Goal: Task Accomplishment & Management: Complete application form

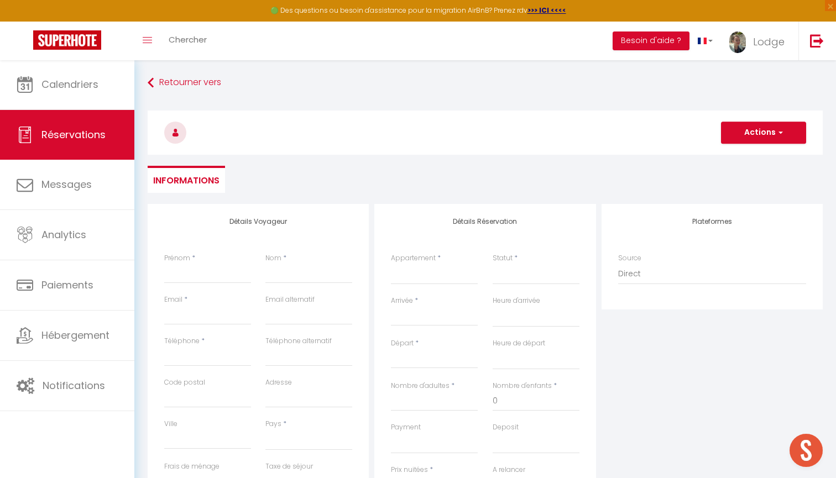
select select
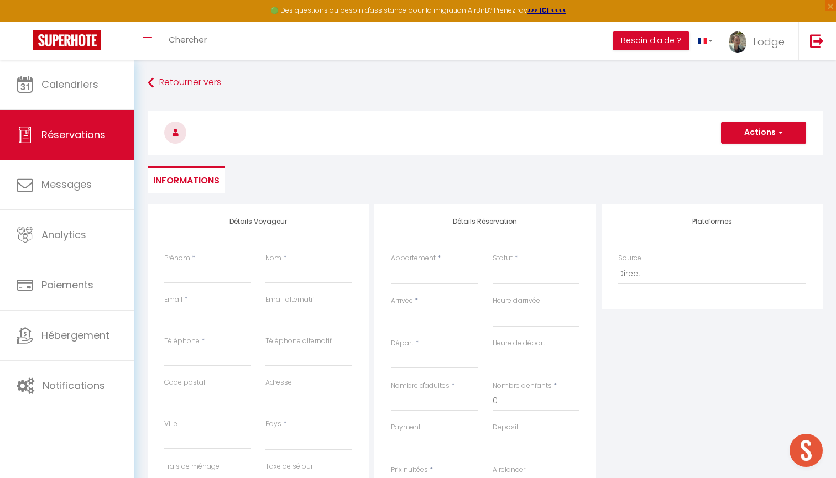
select select
type input "C"
select select
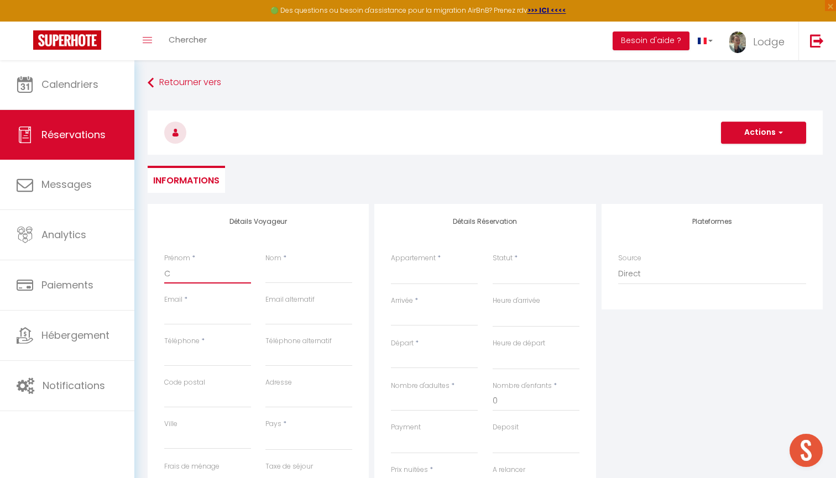
select select
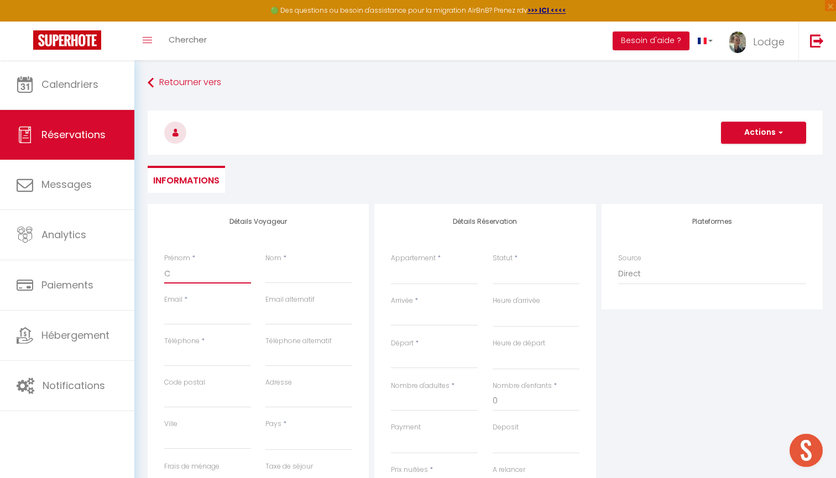
checkbox input "false"
type input "Ca"
select select
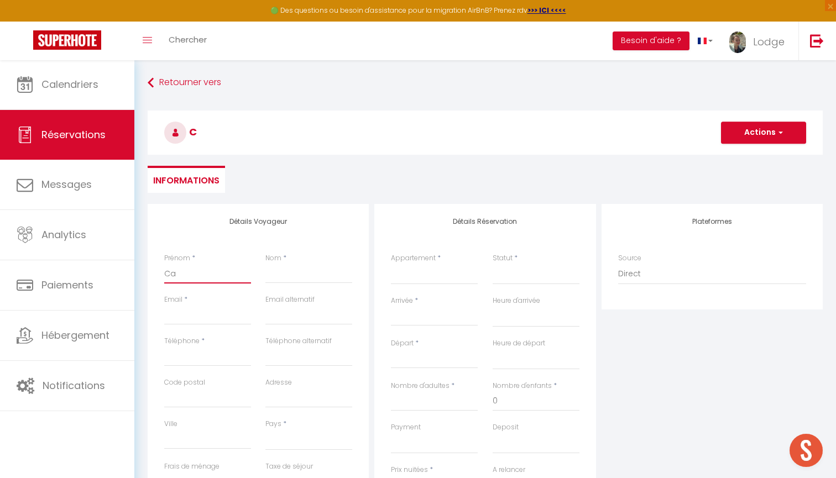
select select
checkbox input "false"
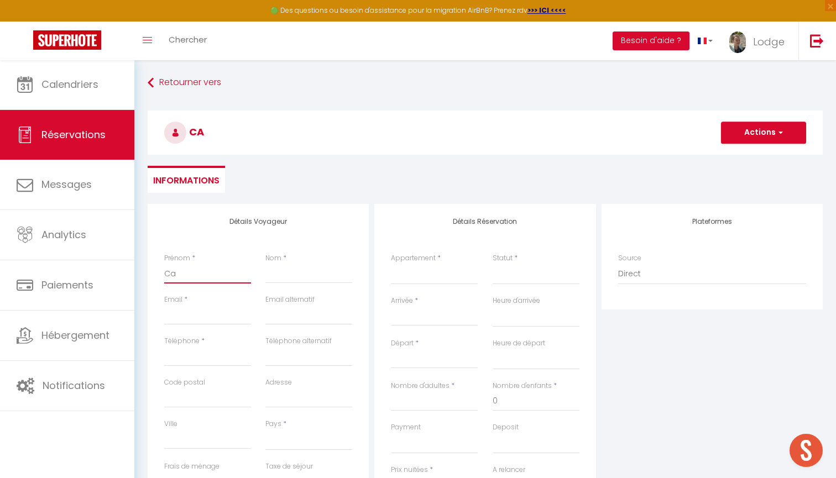
type input "Car"
select select
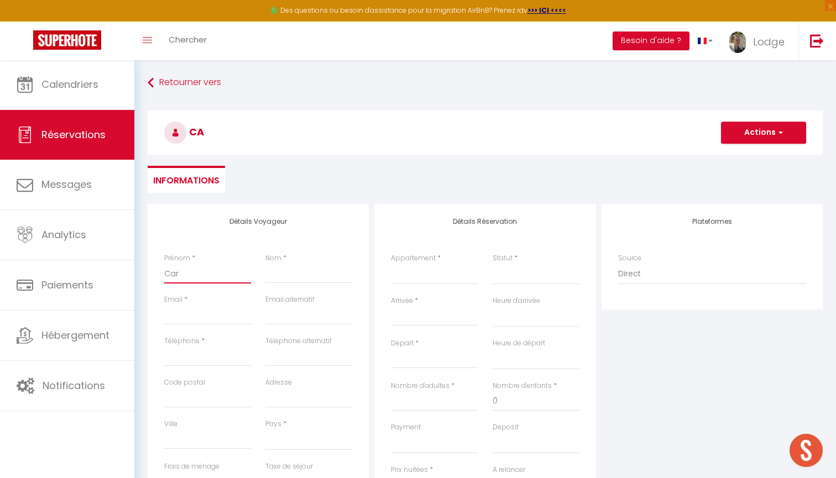
select select
checkbox input "false"
type input "Caro"
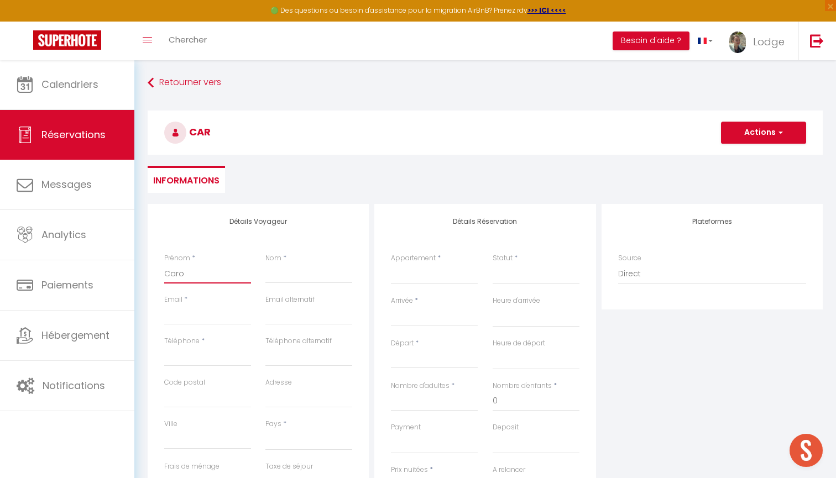
select select
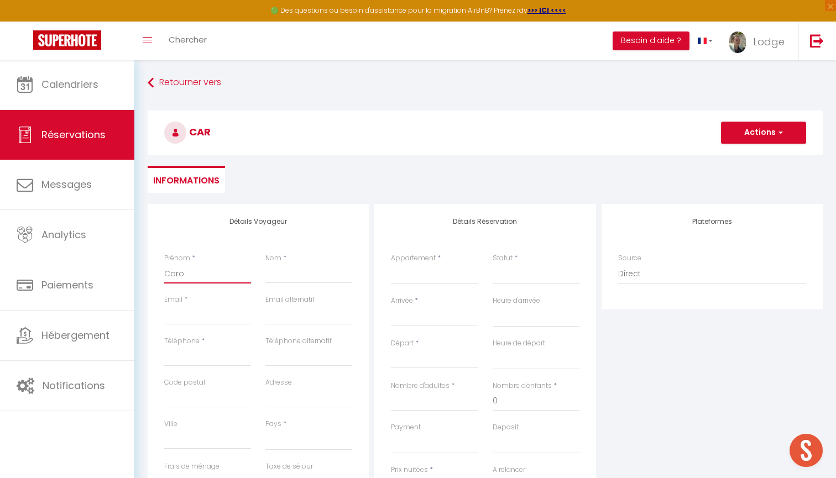
select select
checkbox input "false"
type input "Carol"
select select
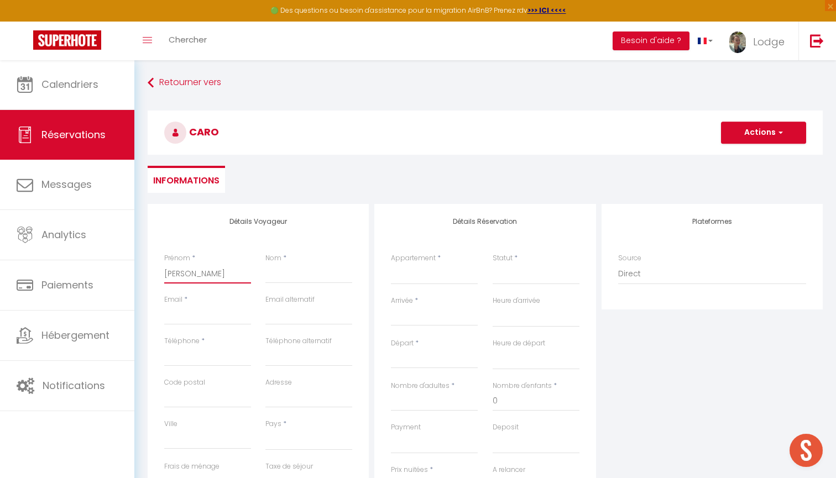
select select
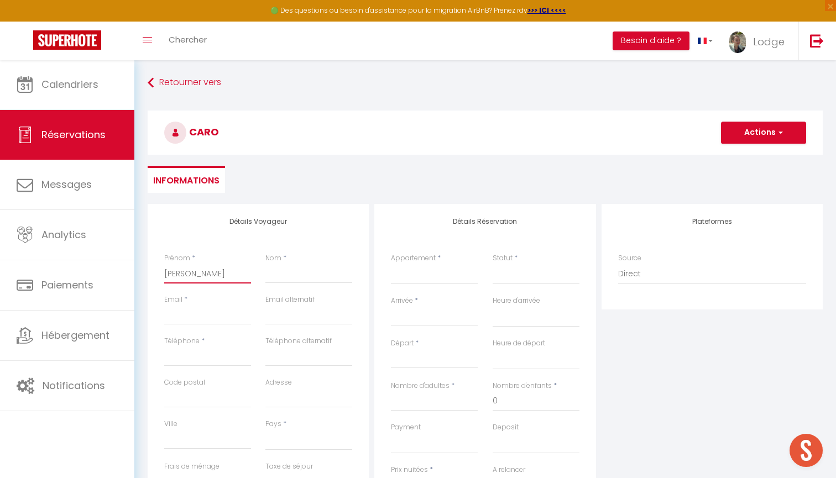
select select
checkbox input "false"
type input "Caroli"
select select
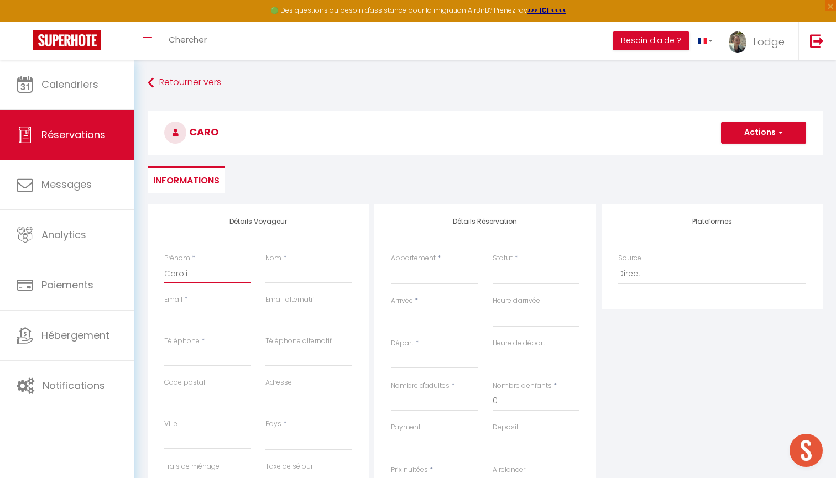
select select
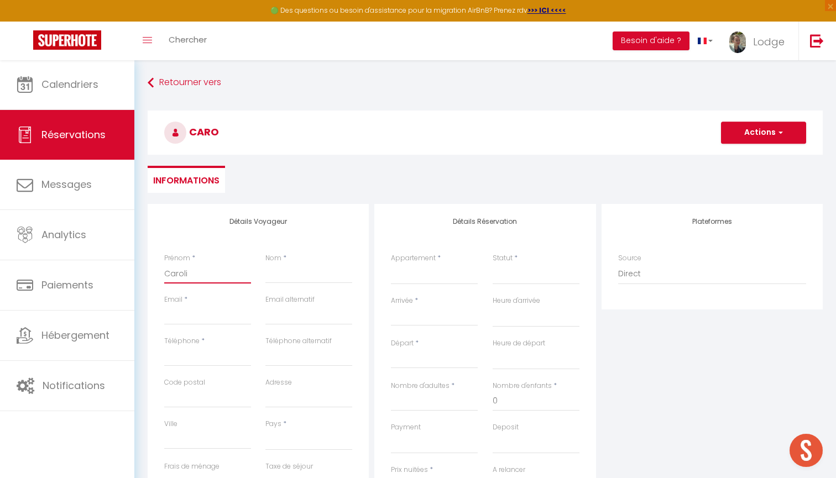
checkbox input "false"
type input "Carolin"
select select
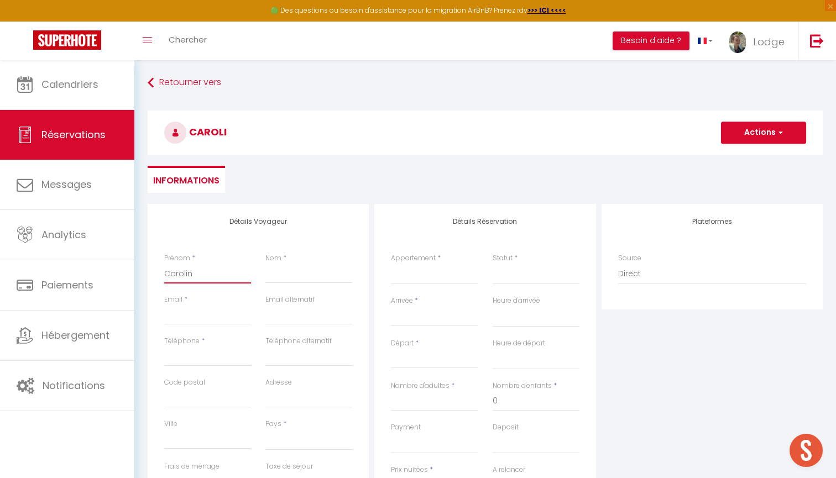
select select
checkbox input "false"
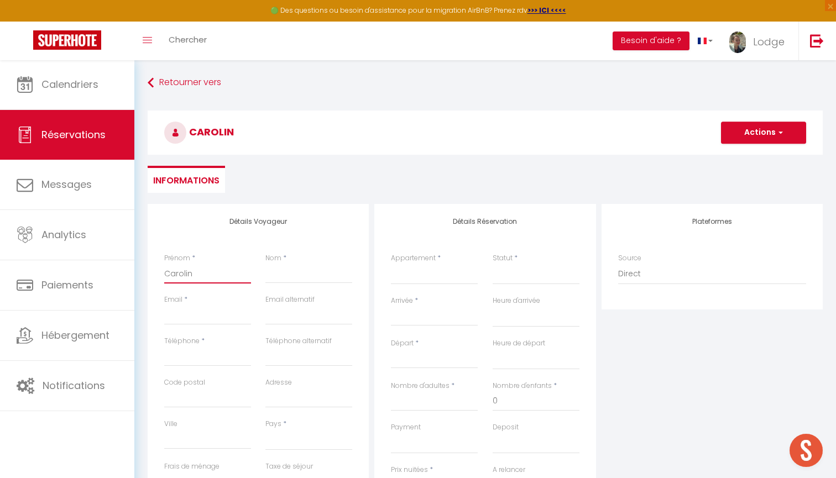
type input "[PERSON_NAME]"
select select
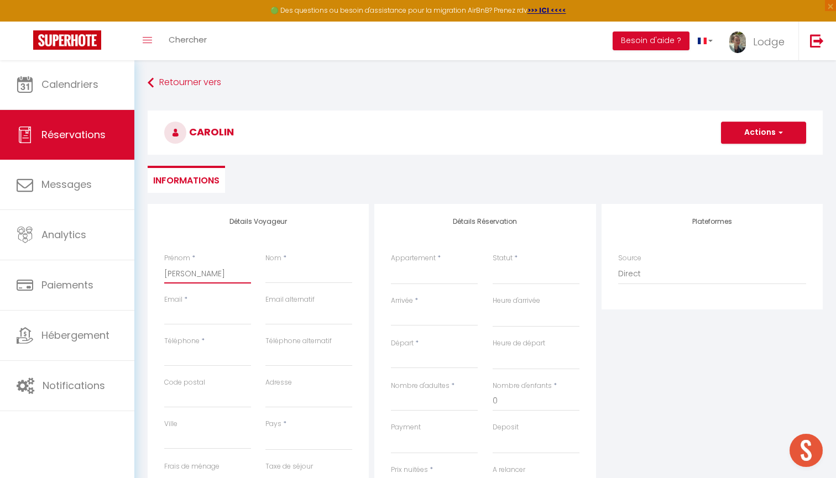
select select
checkbox input "false"
type input "[PERSON_NAME]"
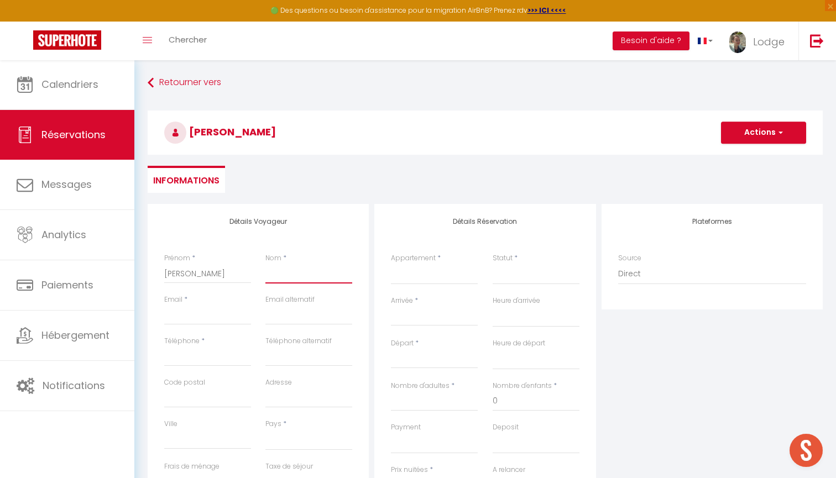
type input "P"
select select
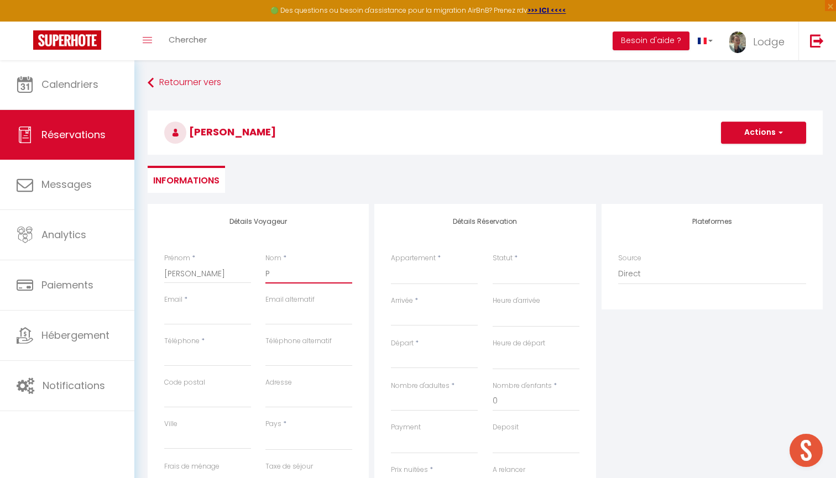
select select
checkbox input "false"
type input "Pl"
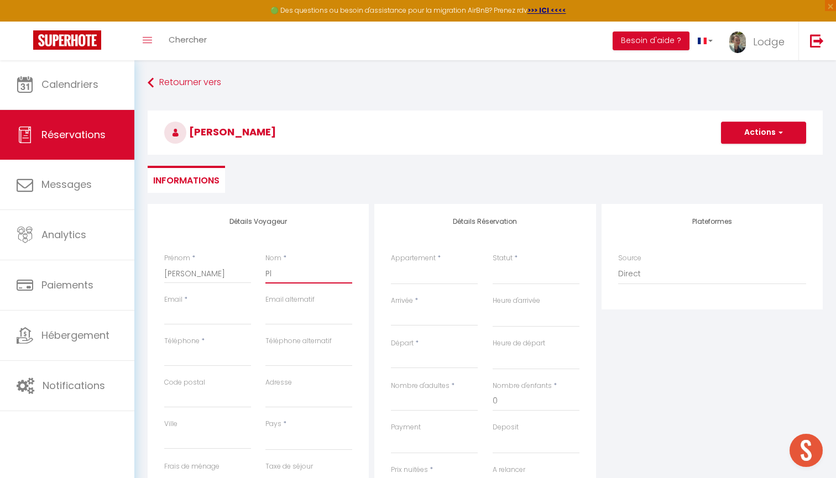
select select
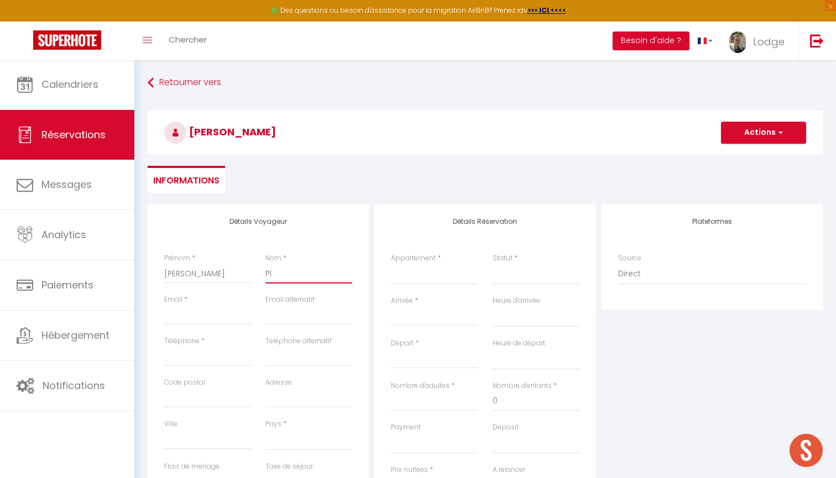
select select
checkbox input "false"
type input "Pla"
select select
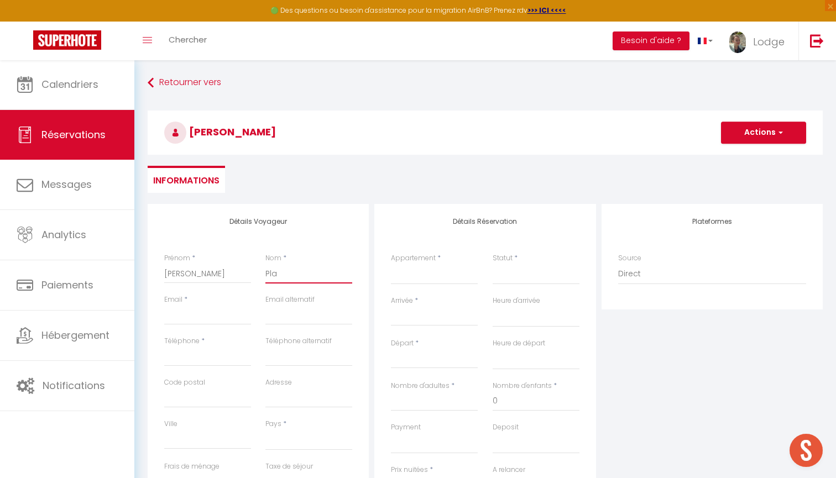
select select
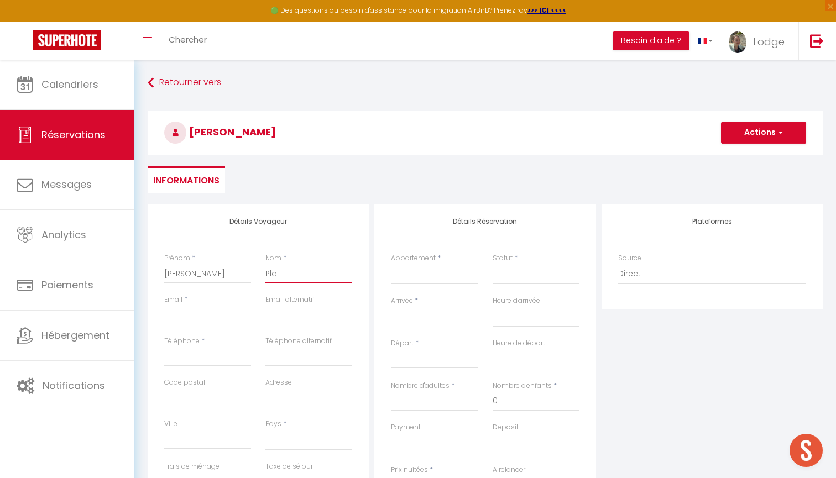
select select
checkbox input "false"
type input "Plan"
select select
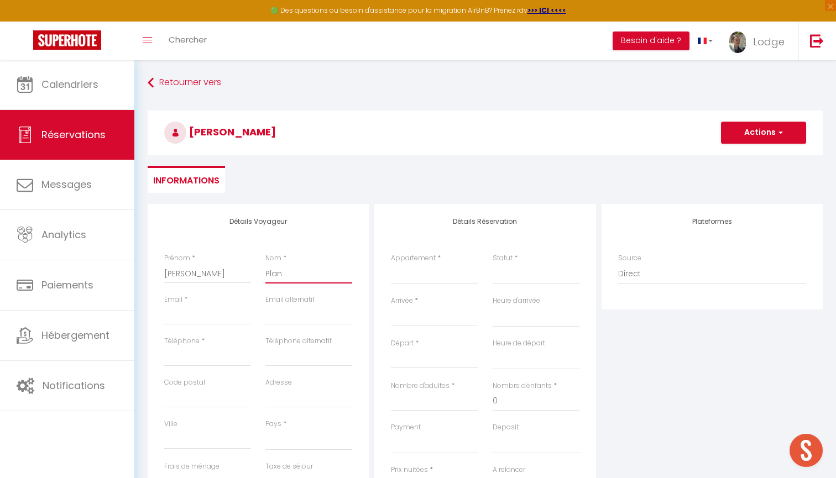
select select
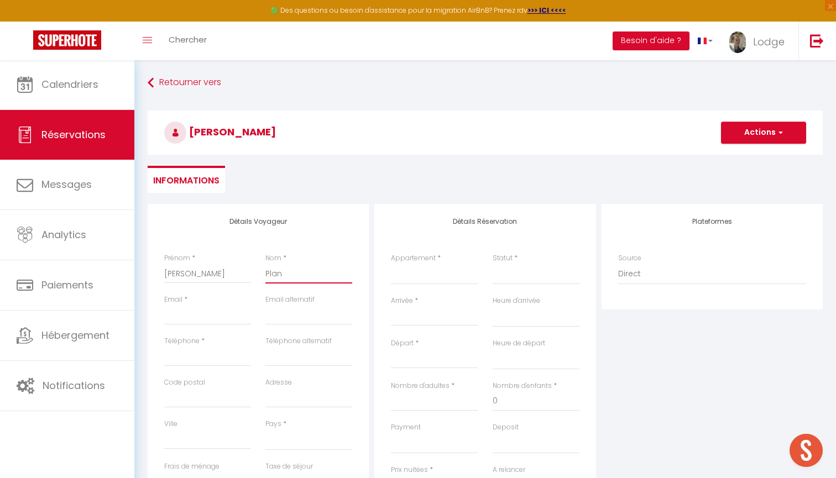
checkbox input "false"
type input "Planc"
select select
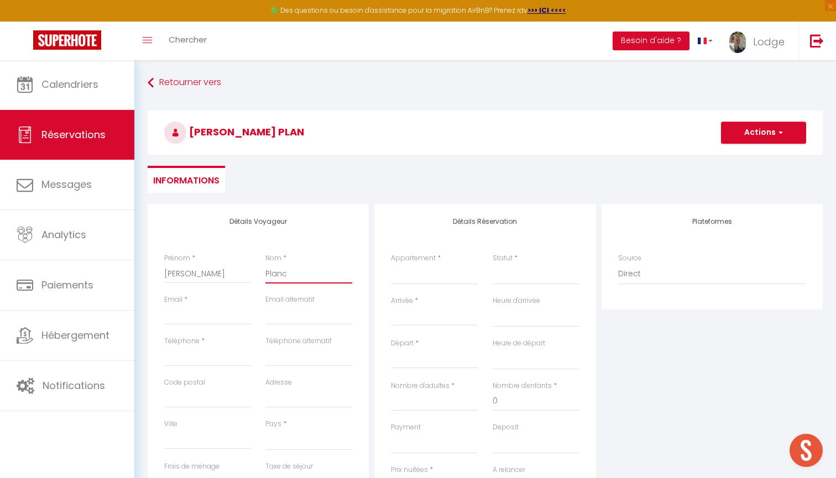
select select
checkbox input "false"
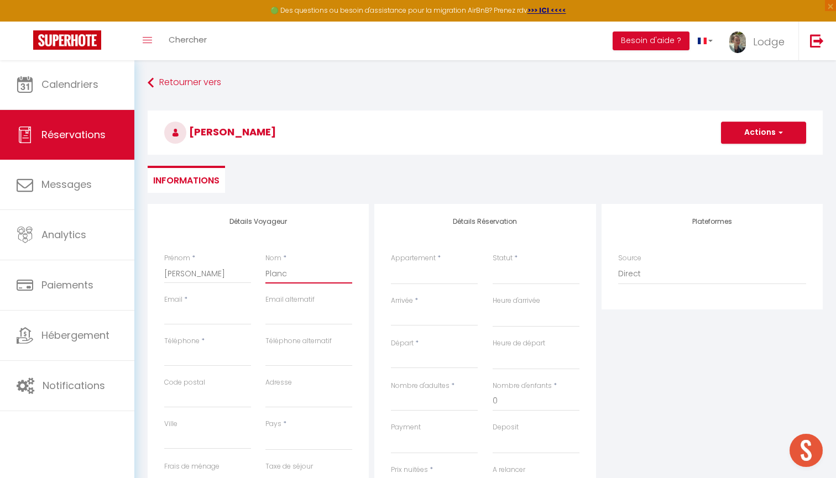
type input "Planck"
select select
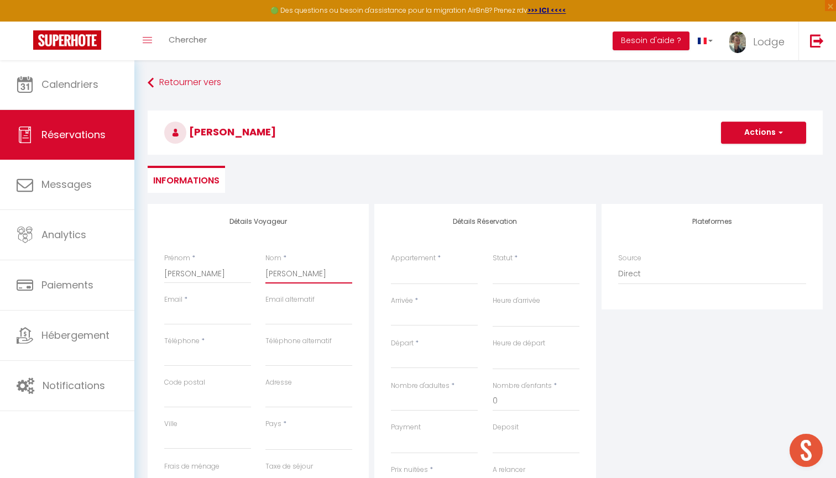
select select
checkbox input "false"
type input "Plancke"
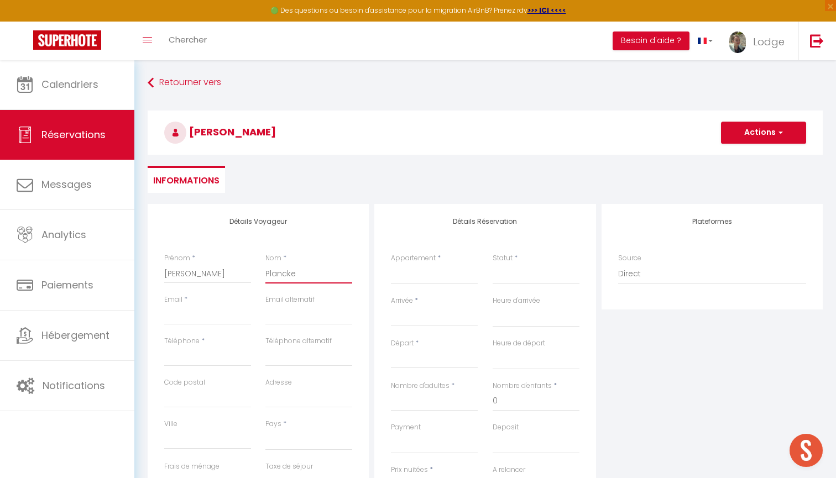
select select
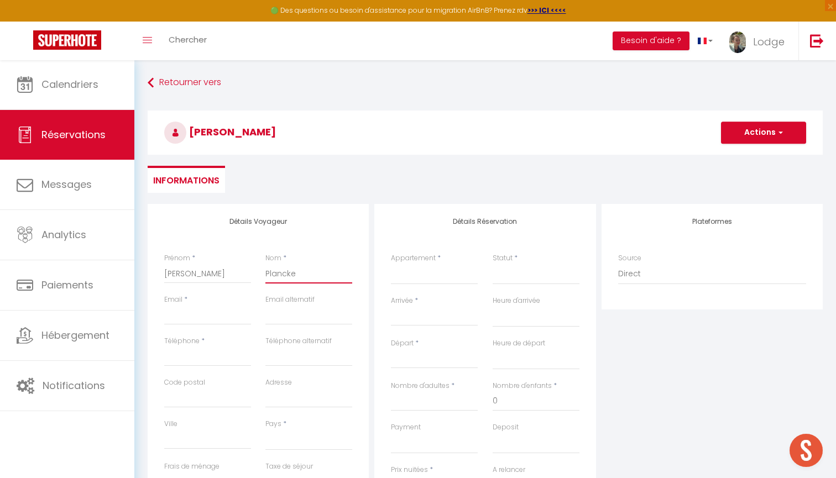
select select
checkbox input "false"
type input "Plancke"
type input "c"
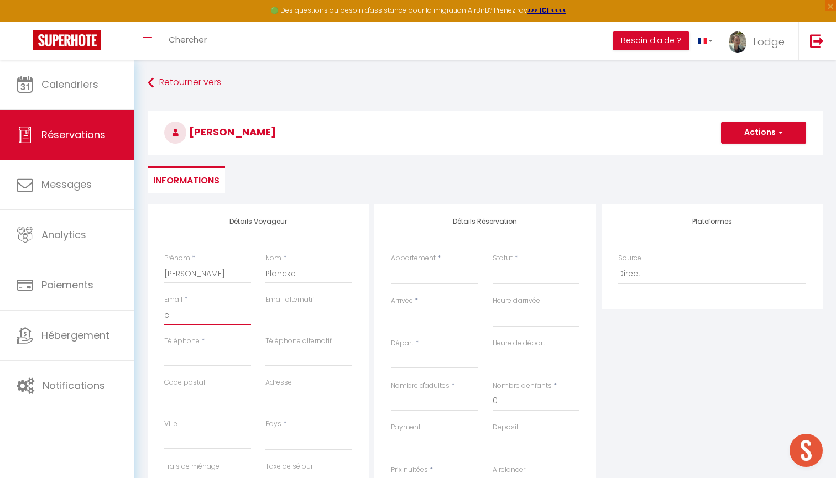
select select
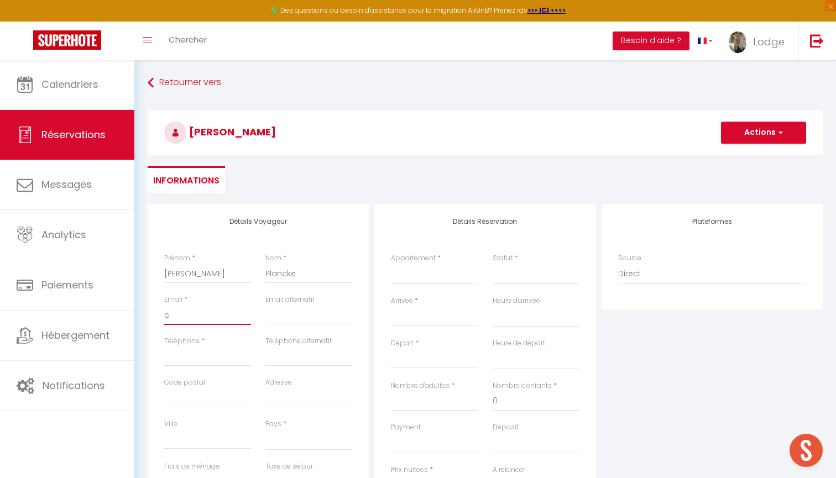
select select
checkbox input "false"
type input "ca"
select select
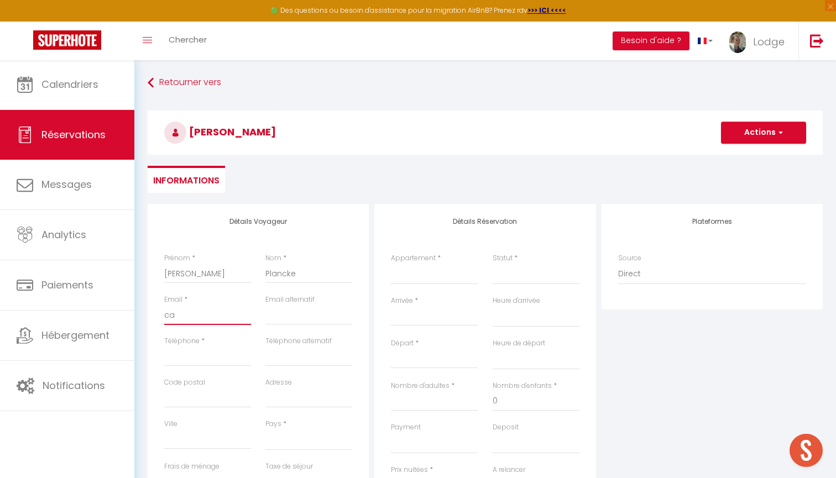
select select
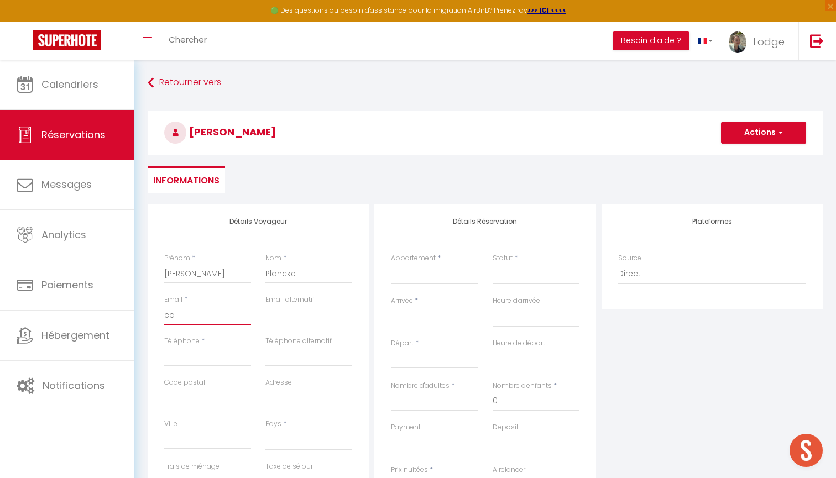
select select
checkbox input "false"
type input "car"
select select
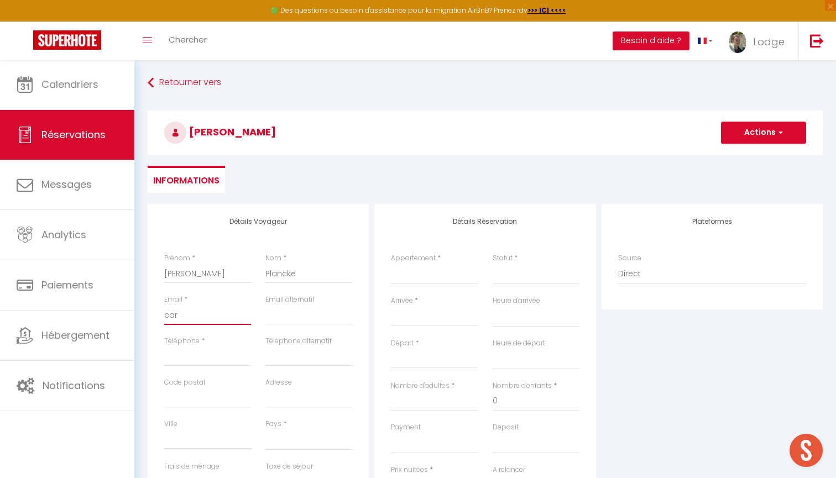
select select
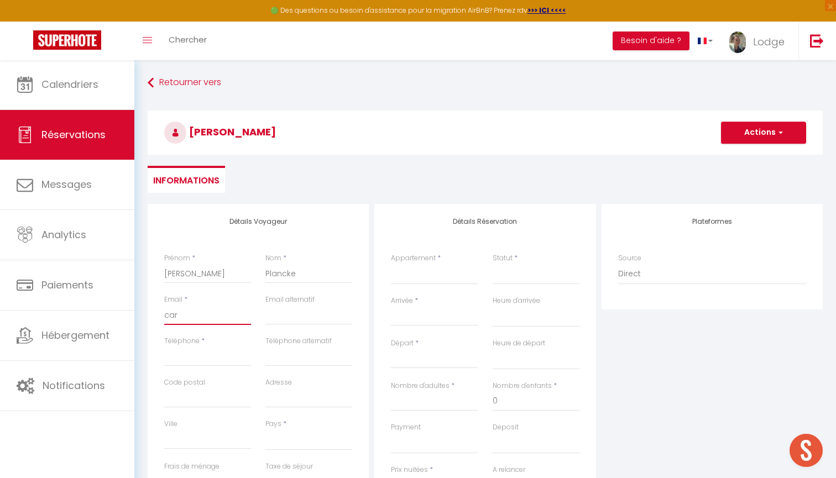
checkbox input "false"
type input "caro"
select select
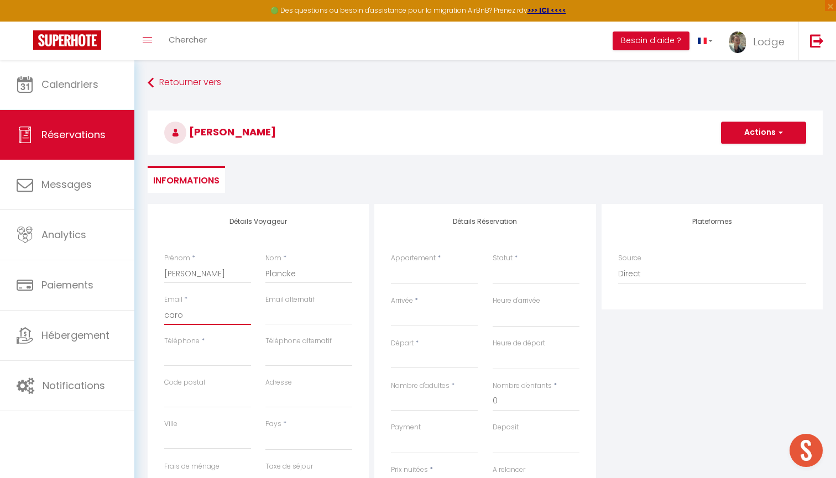
select select
checkbox input "false"
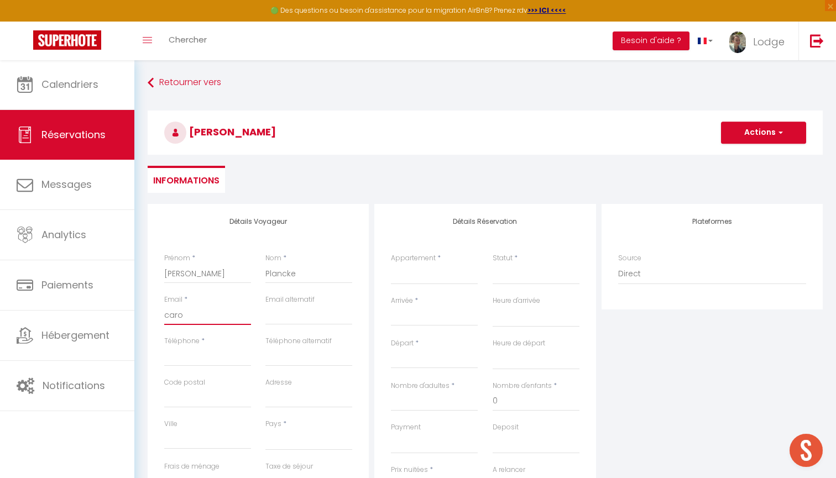
type input "carol"
select select
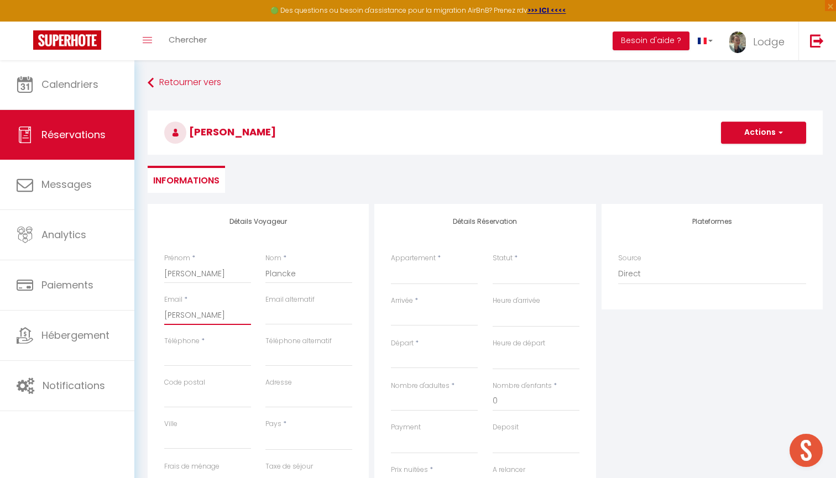
select select
checkbox input "false"
type input "caroli"
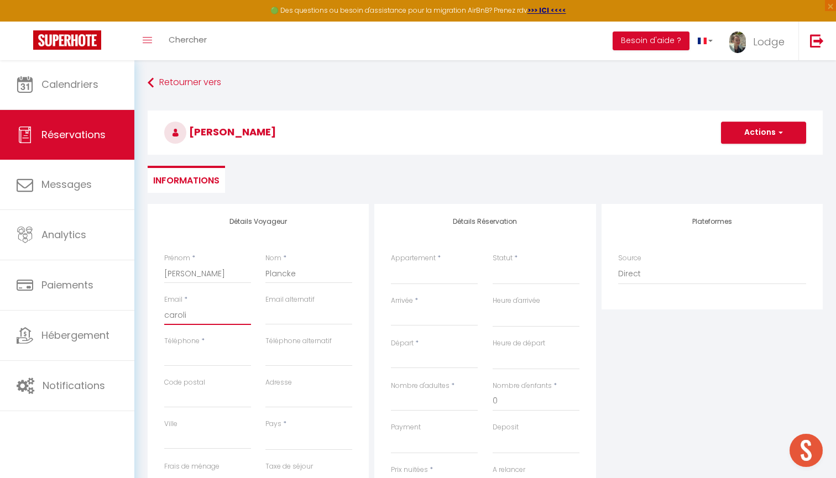
select select
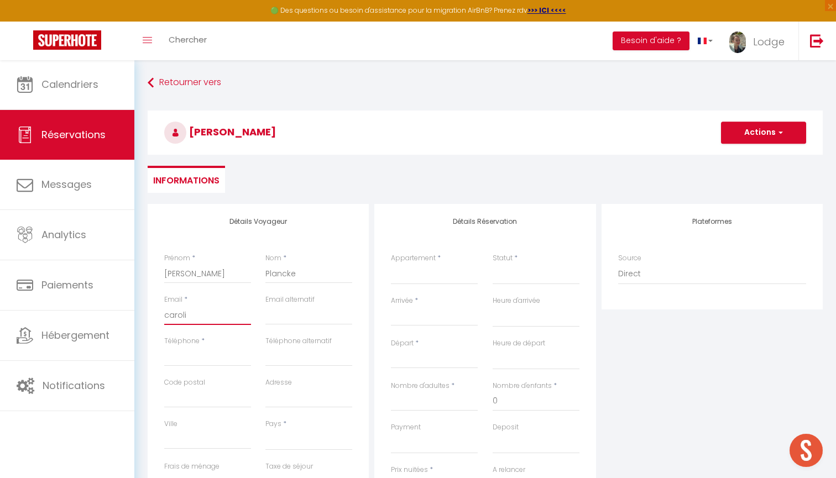
select select
checkbox input "false"
type input "carolin"
select select
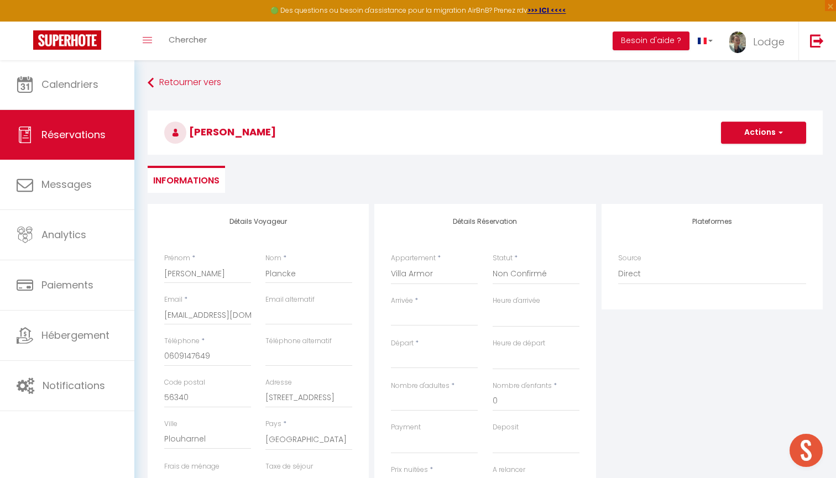
click at [417, 306] on div "< Oct 2025 > Dim Lun Mar Mer Jeu Ven Sam 1 2 3 4 5 6 7 8 9 10 11 12 13 14 15 16…" at bounding box center [434, 316] width 87 height 20
click at [415, 318] on input "Arrivée" at bounding box center [434, 317] width 87 height 14
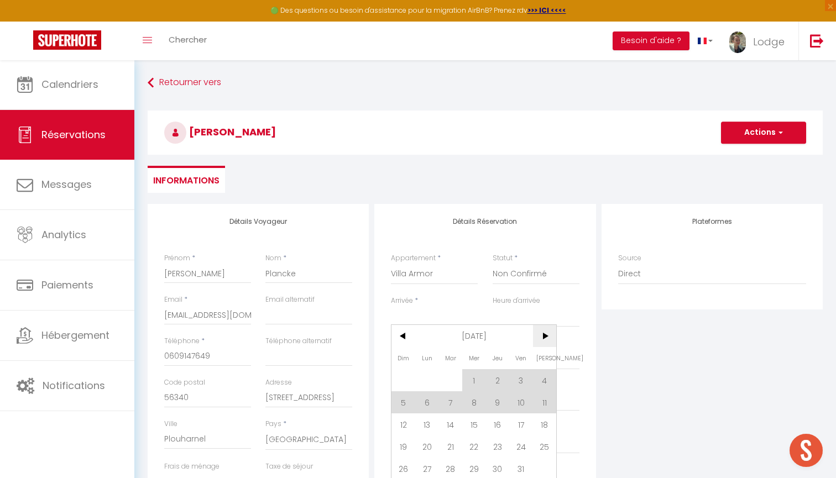
click at [548, 339] on span ">" at bounding box center [545, 336] width 24 height 22
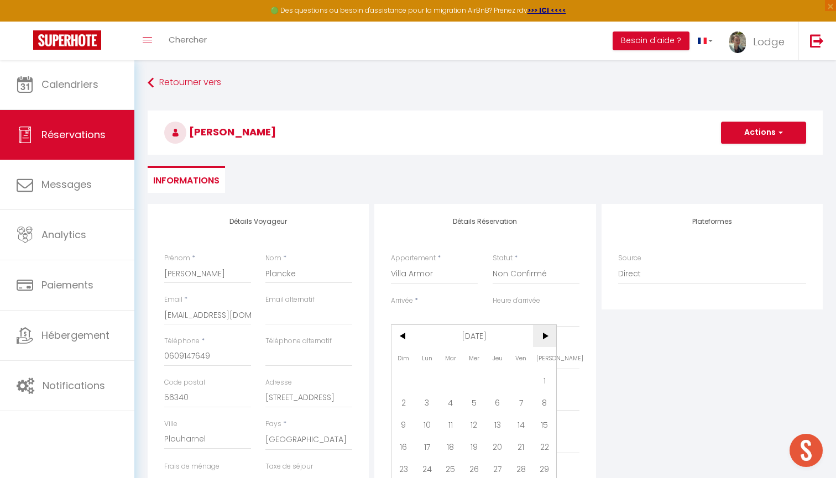
click at [548, 339] on span ">" at bounding box center [545, 336] width 24 height 22
click at [523, 426] on span "19" at bounding box center [521, 424] width 24 height 22
click at [424, 359] on input "Sam 20 Décembre 2025" at bounding box center [434, 360] width 87 height 14
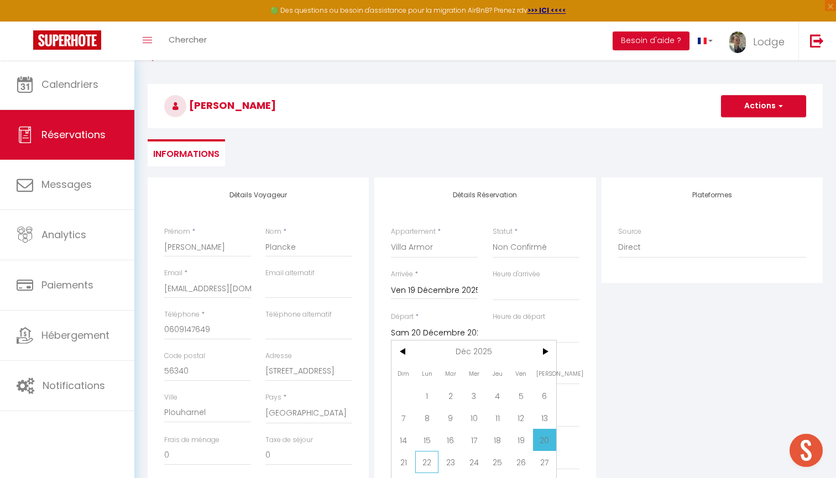
scroll to position [29, 0]
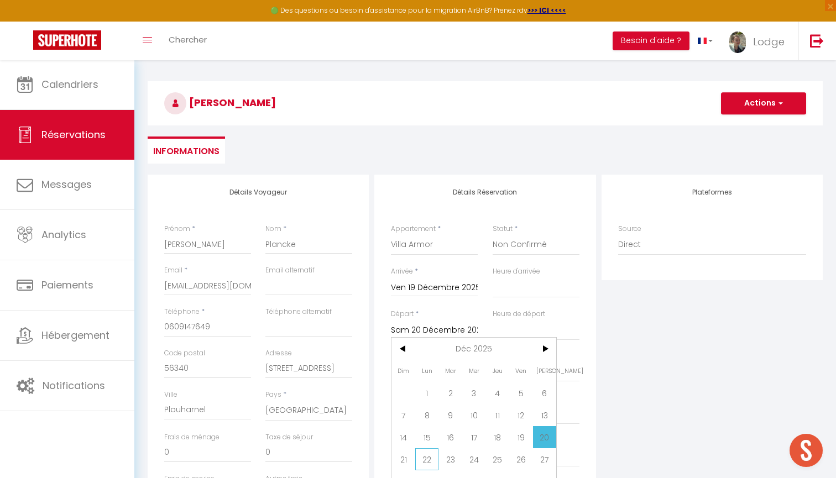
click at [428, 458] on span "22" at bounding box center [427, 459] width 24 height 22
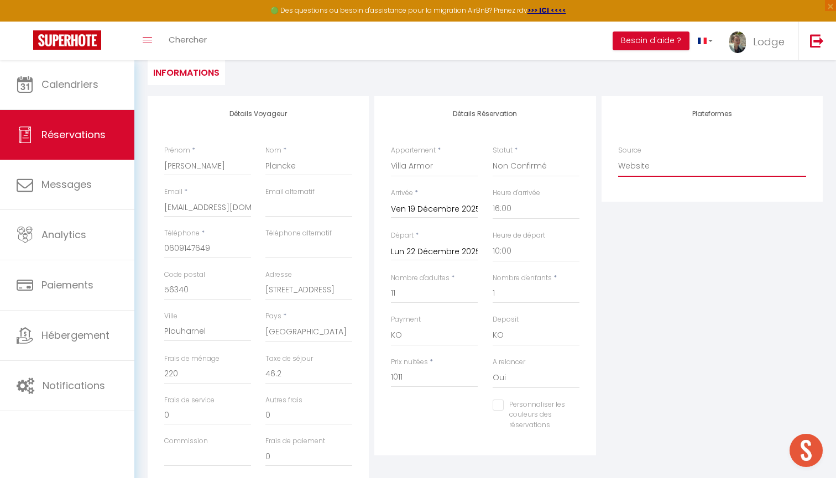
scroll to position [135, 0]
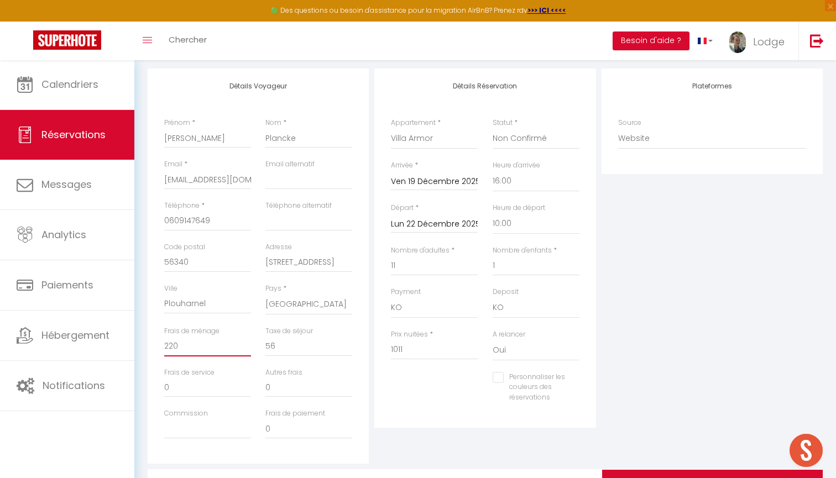
click at [192, 344] on input "220" at bounding box center [207, 347] width 87 height 20
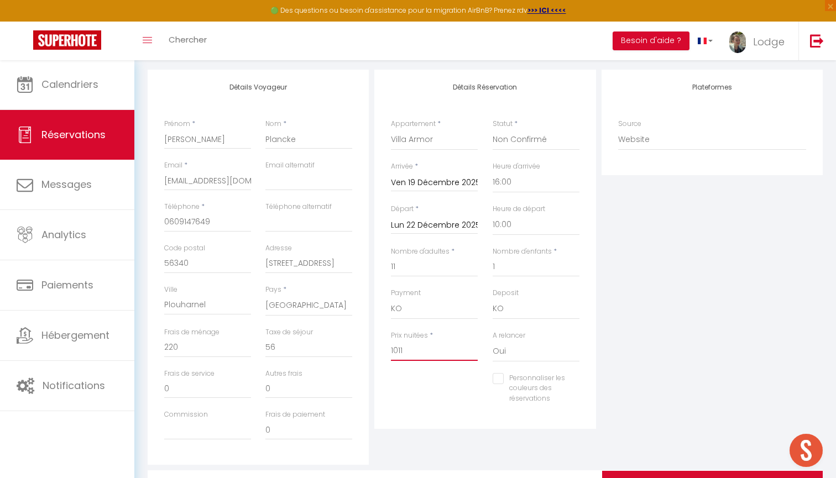
click at [405, 344] on input "1011" at bounding box center [434, 351] width 87 height 20
click at [796, 341] on div "Plateformes Source Direct Airbnb.com Booking.com Chalet montagne Expedia Gite d…" at bounding box center [711, 266] width 227 height 395
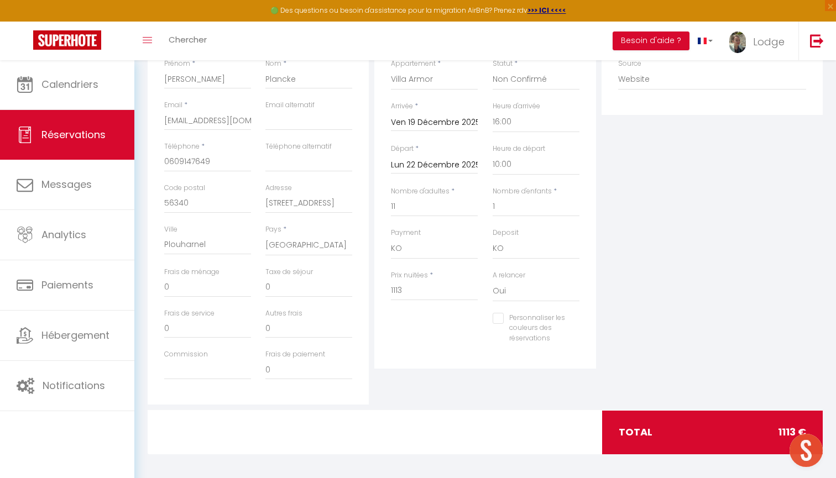
scroll to position [194, 0]
click at [219, 285] on input "0" at bounding box center [207, 288] width 87 height 20
click at [284, 287] on input "0" at bounding box center [308, 288] width 87 height 20
click at [661, 334] on div "Plateformes Source Direct Airbnb.com Booking.com Chalet montagne Expedia Gite d…" at bounding box center [711, 207] width 227 height 395
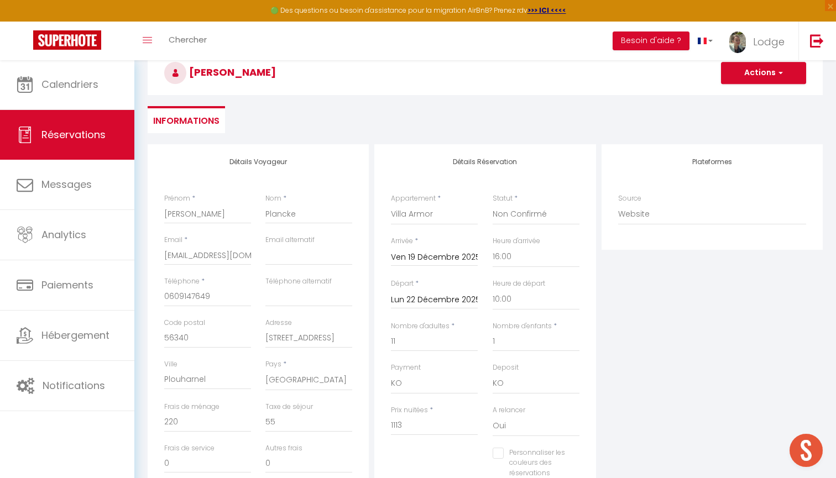
scroll to position [55, 0]
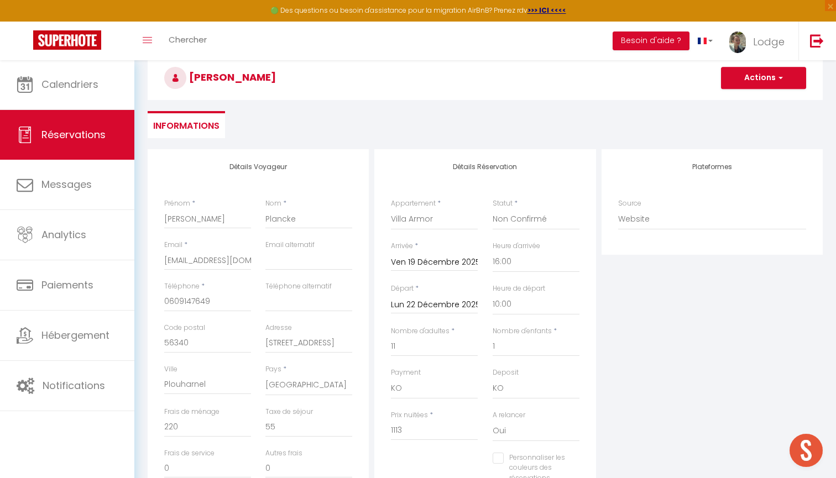
click at [755, 79] on button "Actions" at bounding box center [763, 78] width 85 height 22
click at [743, 104] on link "Enregistrer" at bounding box center [751, 102] width 87 height 14
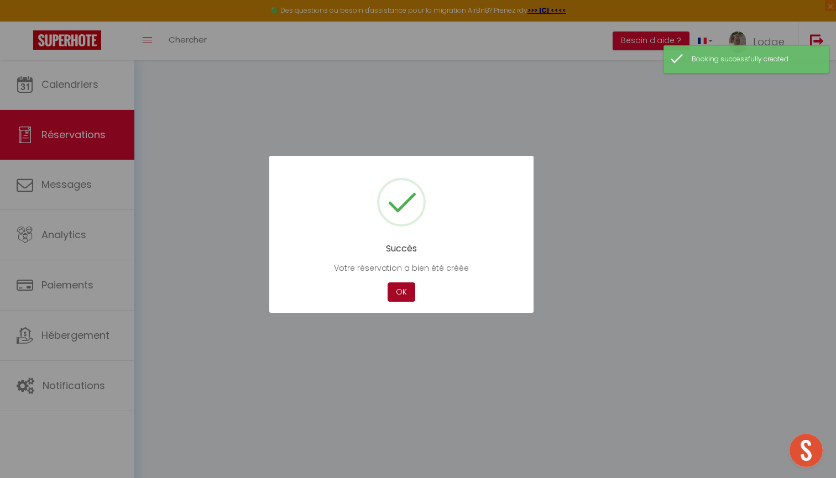
click at [399, 291] on button "OK" at bounding box center [401, 291] width 28 height 19
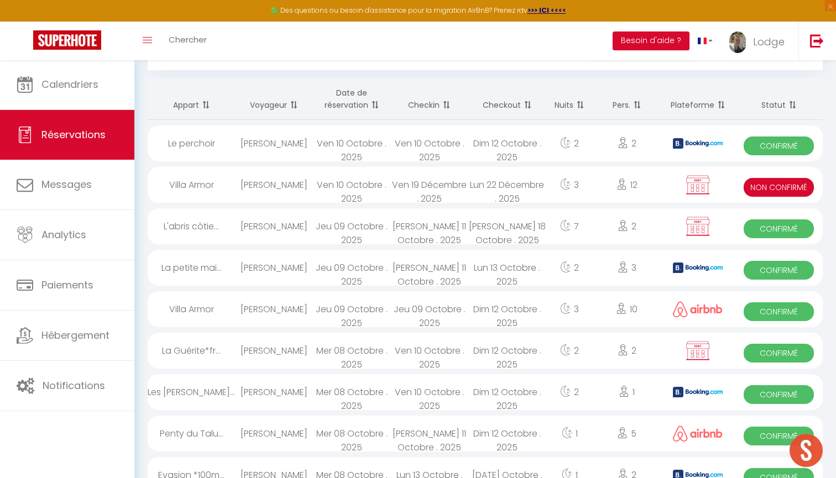
click at [339, 99] on th "Date de réservation" at bounding box center [351, 98] width 77 height 41
click at [283, 181] on div "Caroline Plancke" at bounding box center [273, 185] width 77 height 36
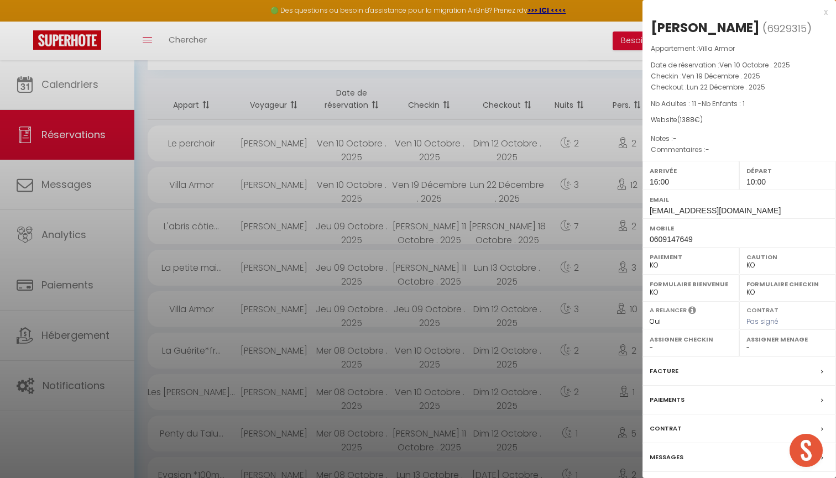
click at [669, 426] on label "Contrat" at bounding box center [665, 429] width 32 height 12
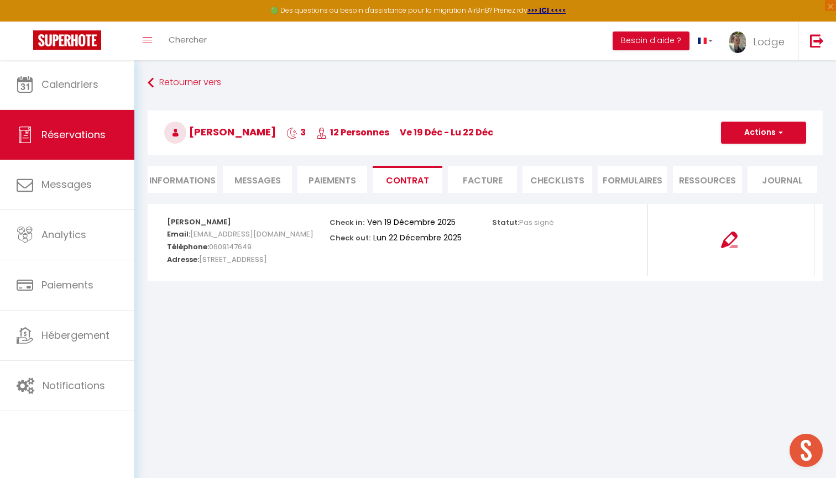
click at [750, 134] on button "Actions" at bounding box center [763, 133] width 85 height 22
click at [739, 175] on link "Envoyer le contrat" at bounding box center [754, 171] width 93 height 14
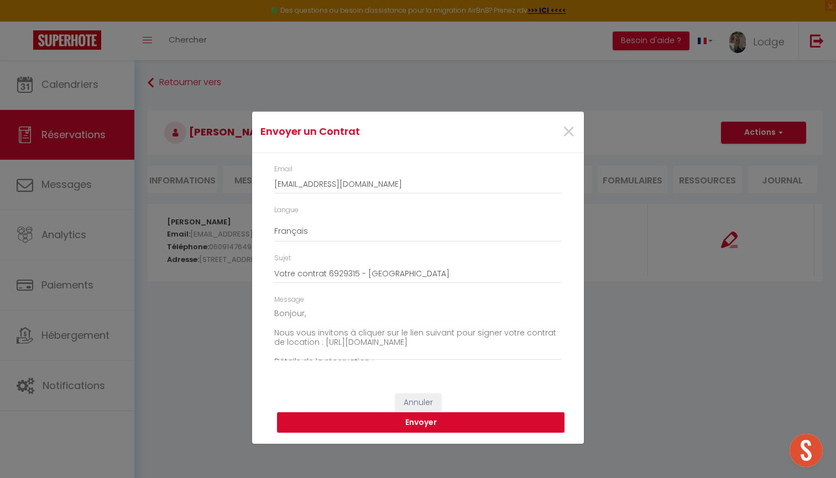
click at [415, 423] on button "Envoyer" at bounding box center [420, 422] width 287 height 21
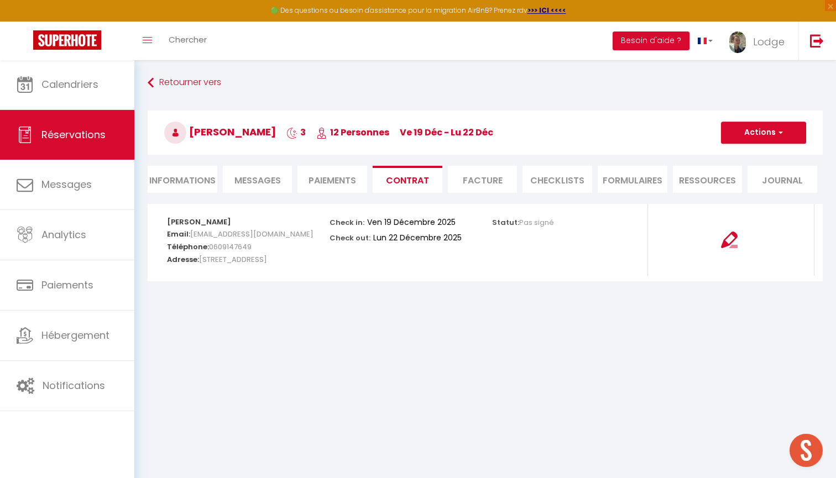
click at [180, 179] on li "Informations" at bounding box center [183, 179] width 70 height 27
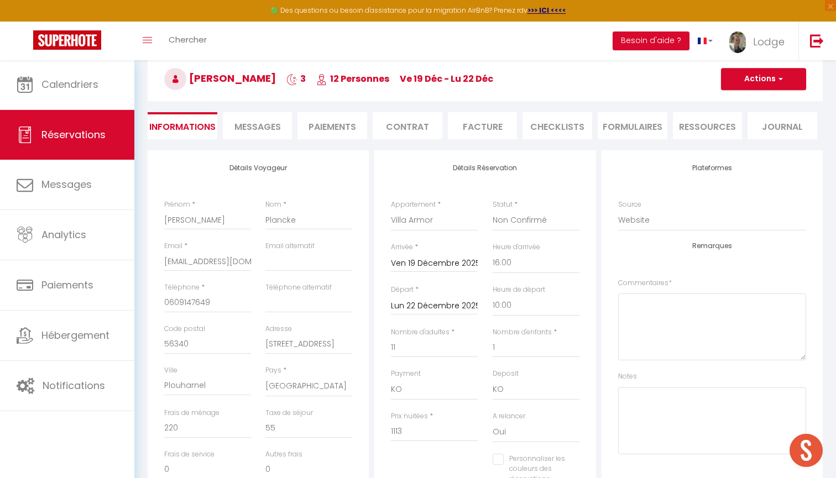
scroll to position [58, 0]
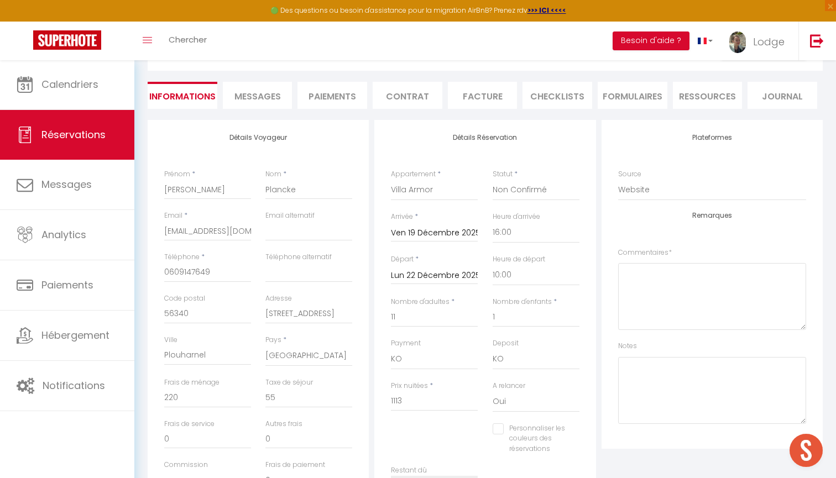
click at [401, 89] on li "Contrat" at bounding box center [407, 95] width 70 height 27
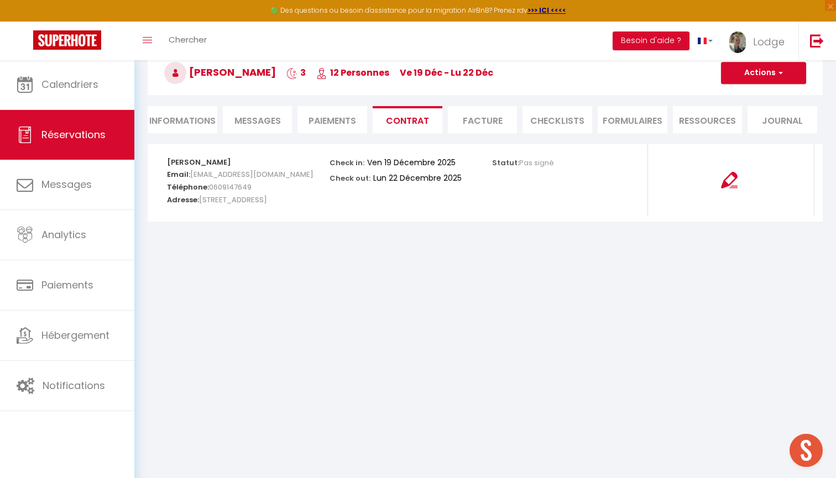
scroll to position [60, 0]
click at [744, 73] on button "Actions" at bounding box center [763, 73] width 85 height 22
click at [744, 98] on link "Voir le contrat" at bounding box center [754, 97] width 93 height 14
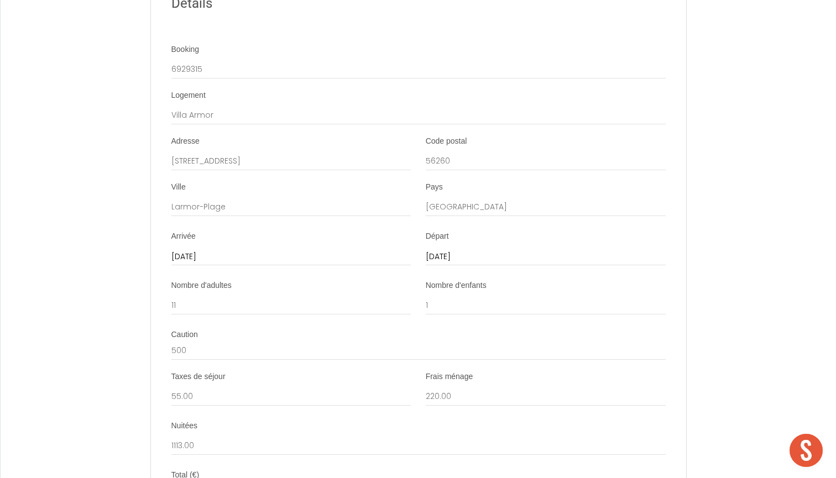
scroll to position [2304, 0]
